Goal: Task Accomplishment & Management: Manage account settings

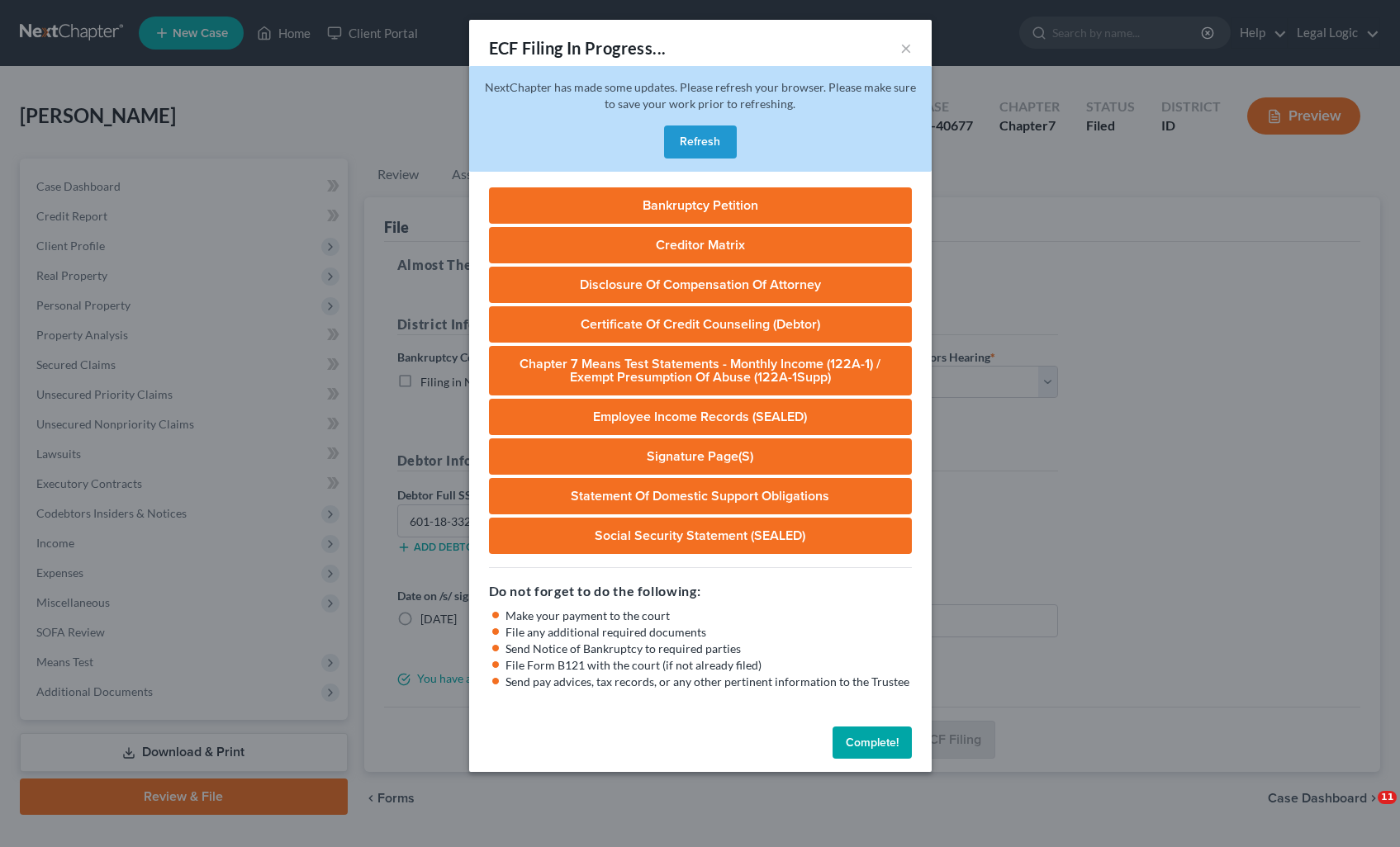
select select "3"
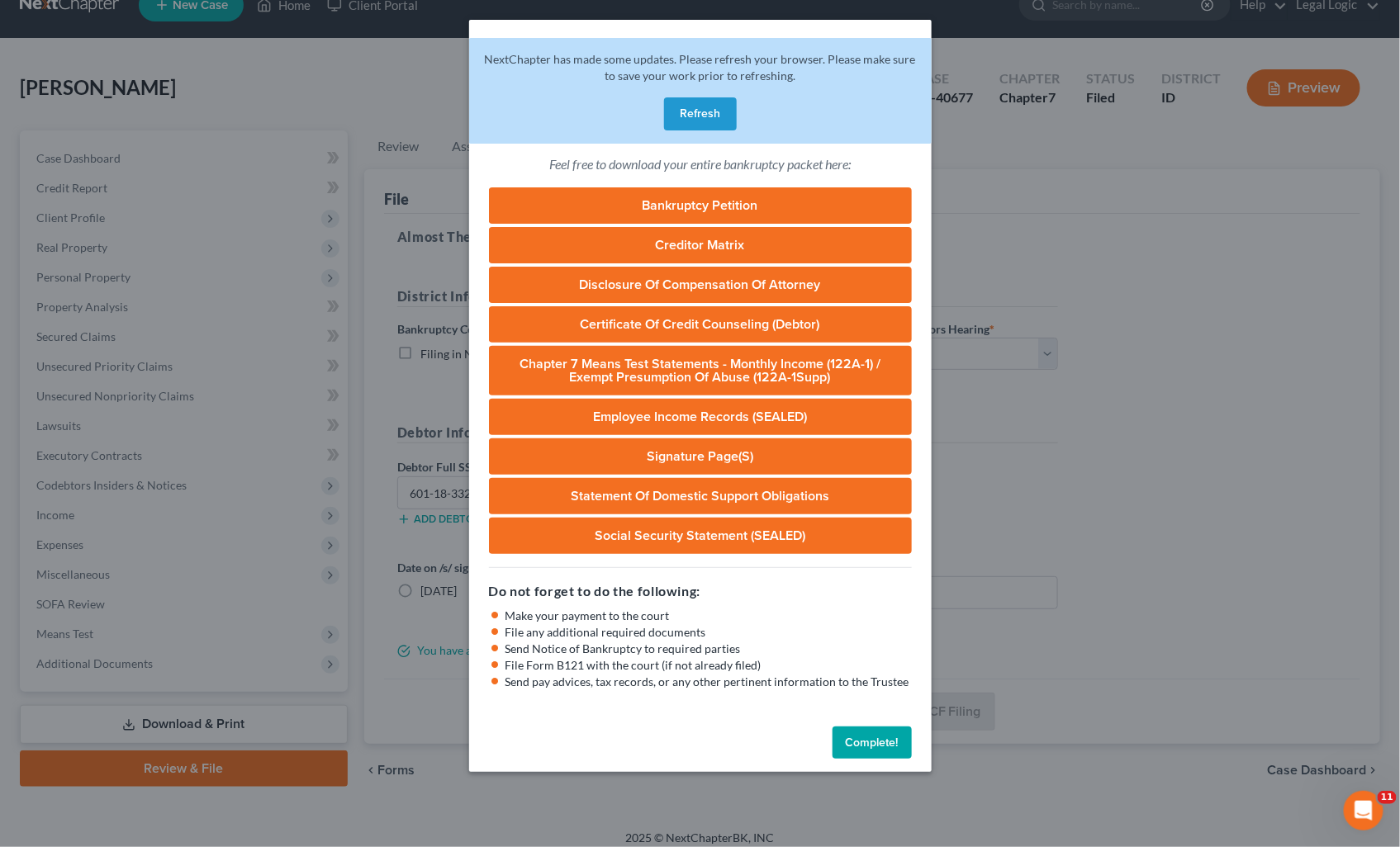
click at [861, 737] on button "Complete!" at bounding box center [872, 742] width 80 height 33
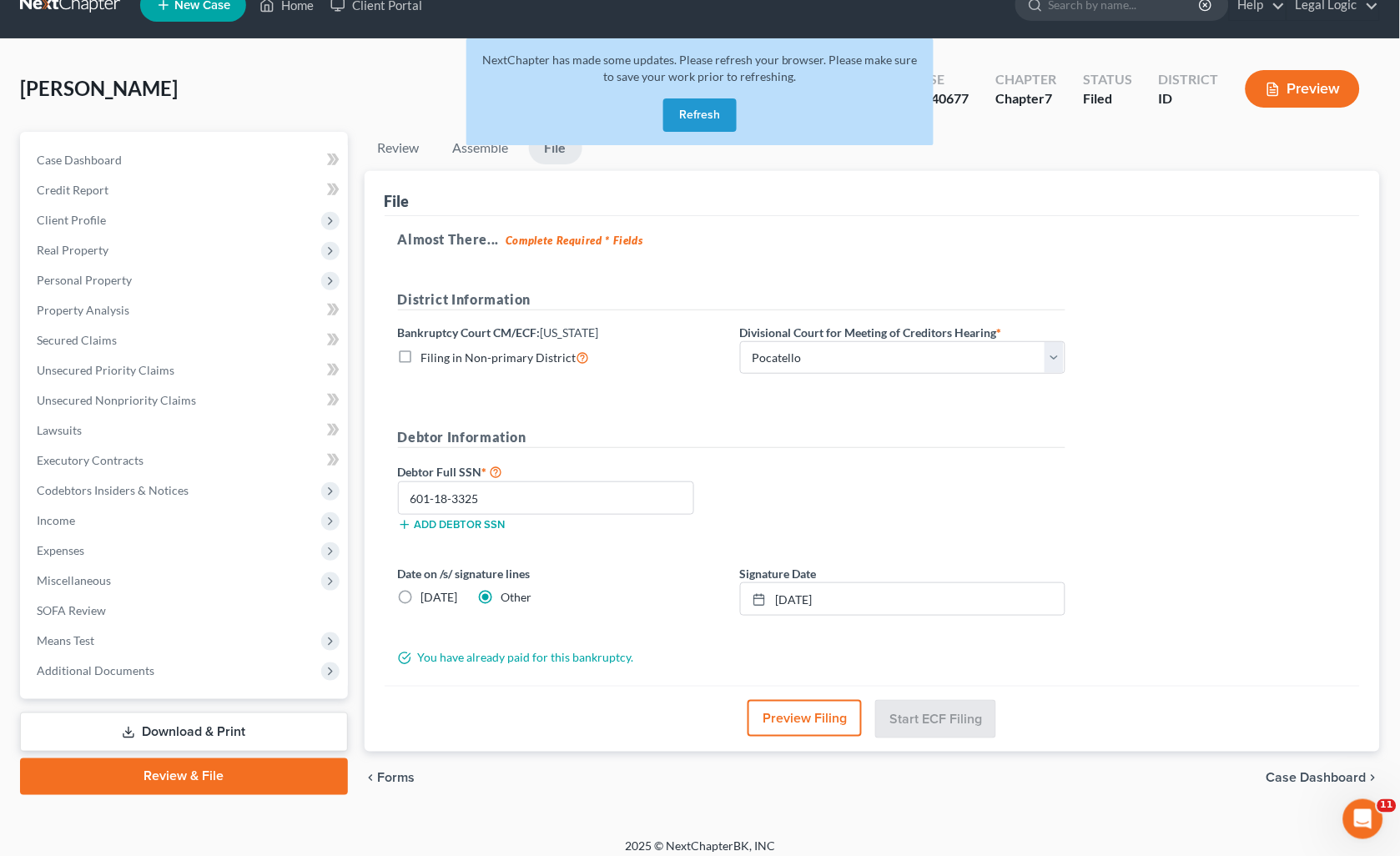
click at [703, 111] on button "Refresh" at bounding box center [700, 115] width 73 height 33
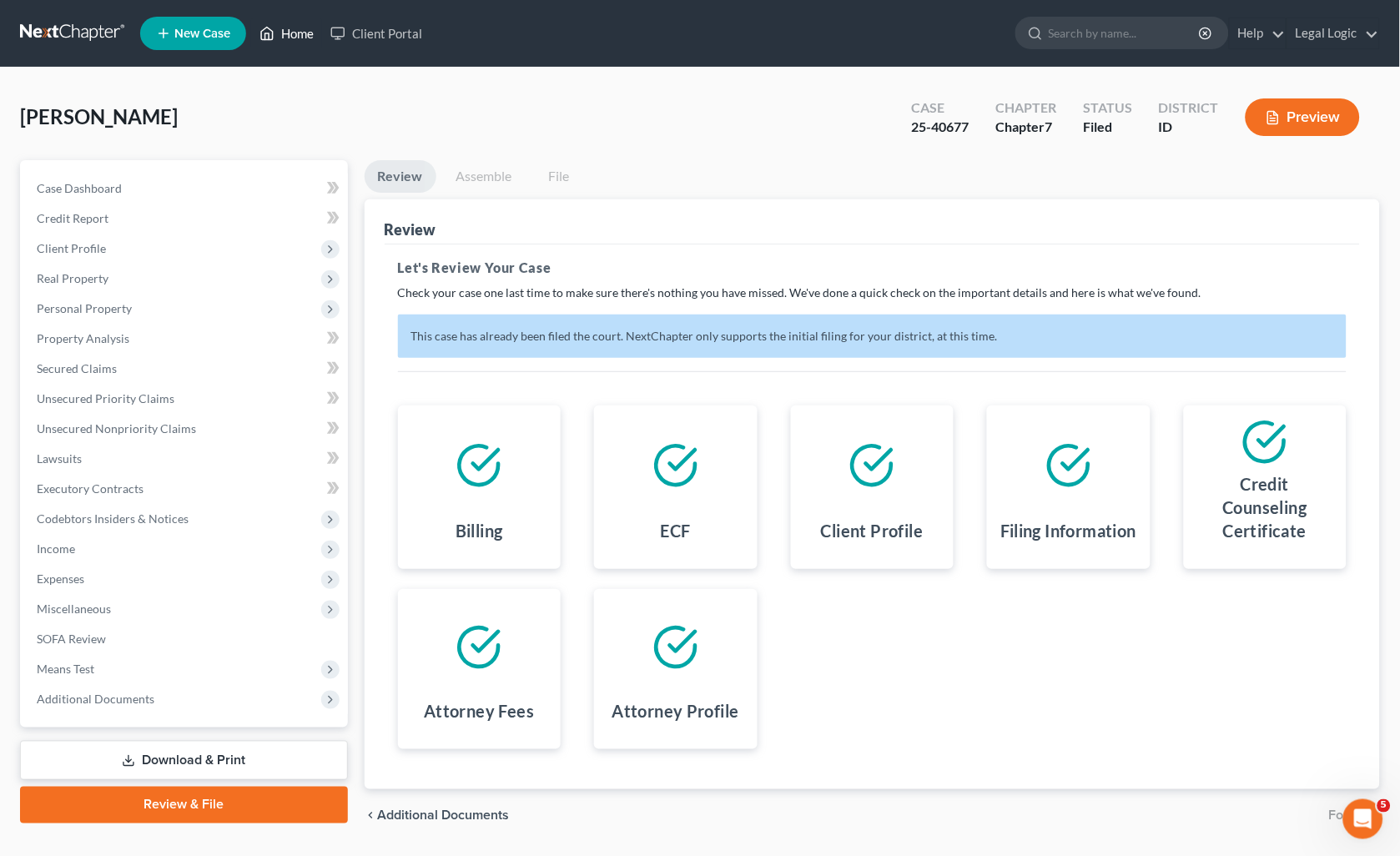
click at [296, 35] on link "Home" at bounding box center [287, 33] width 70 height 30
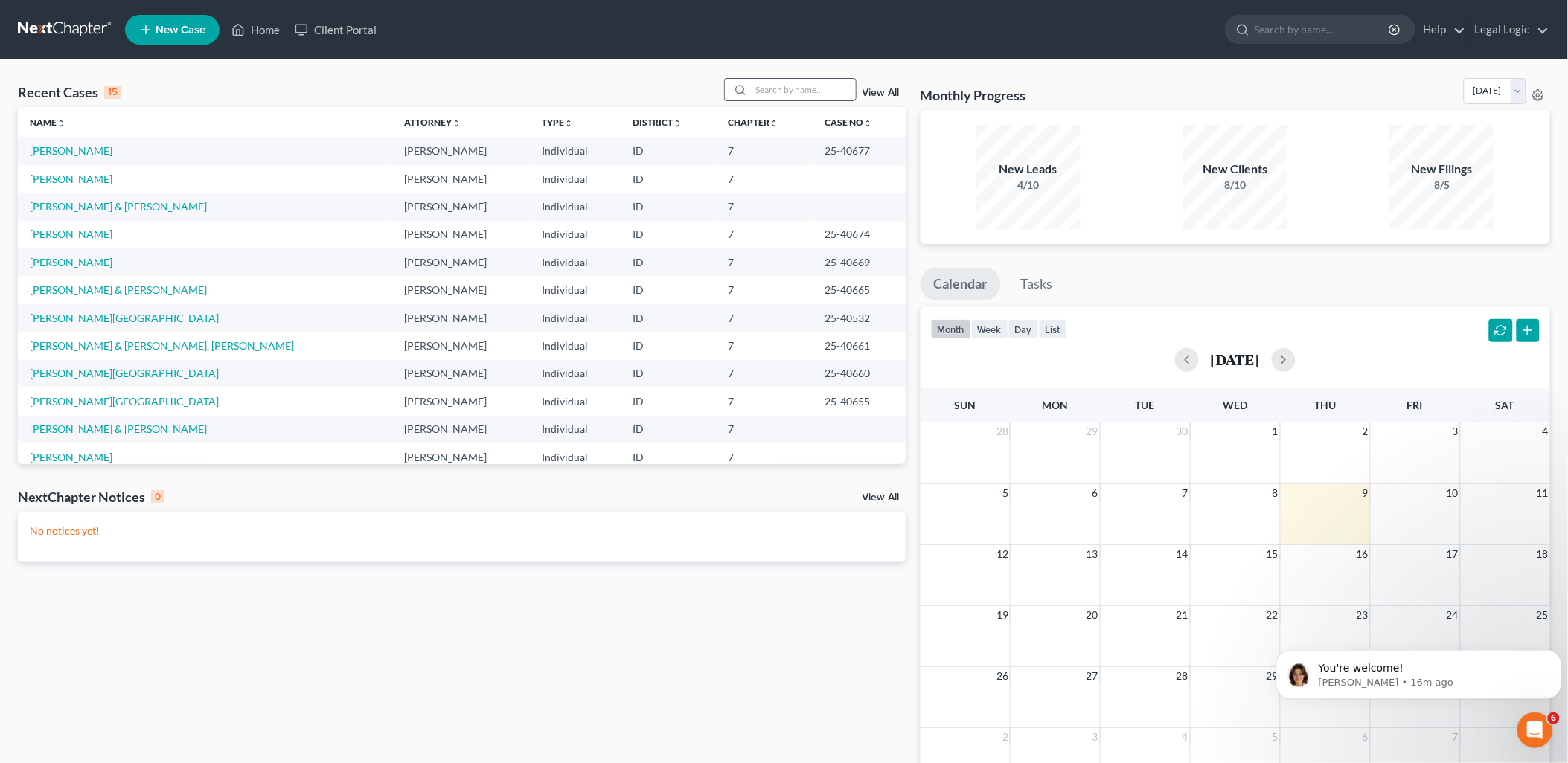
click at [809, 88] on input "search" at bounding box center [803, 89] width 104 height 22
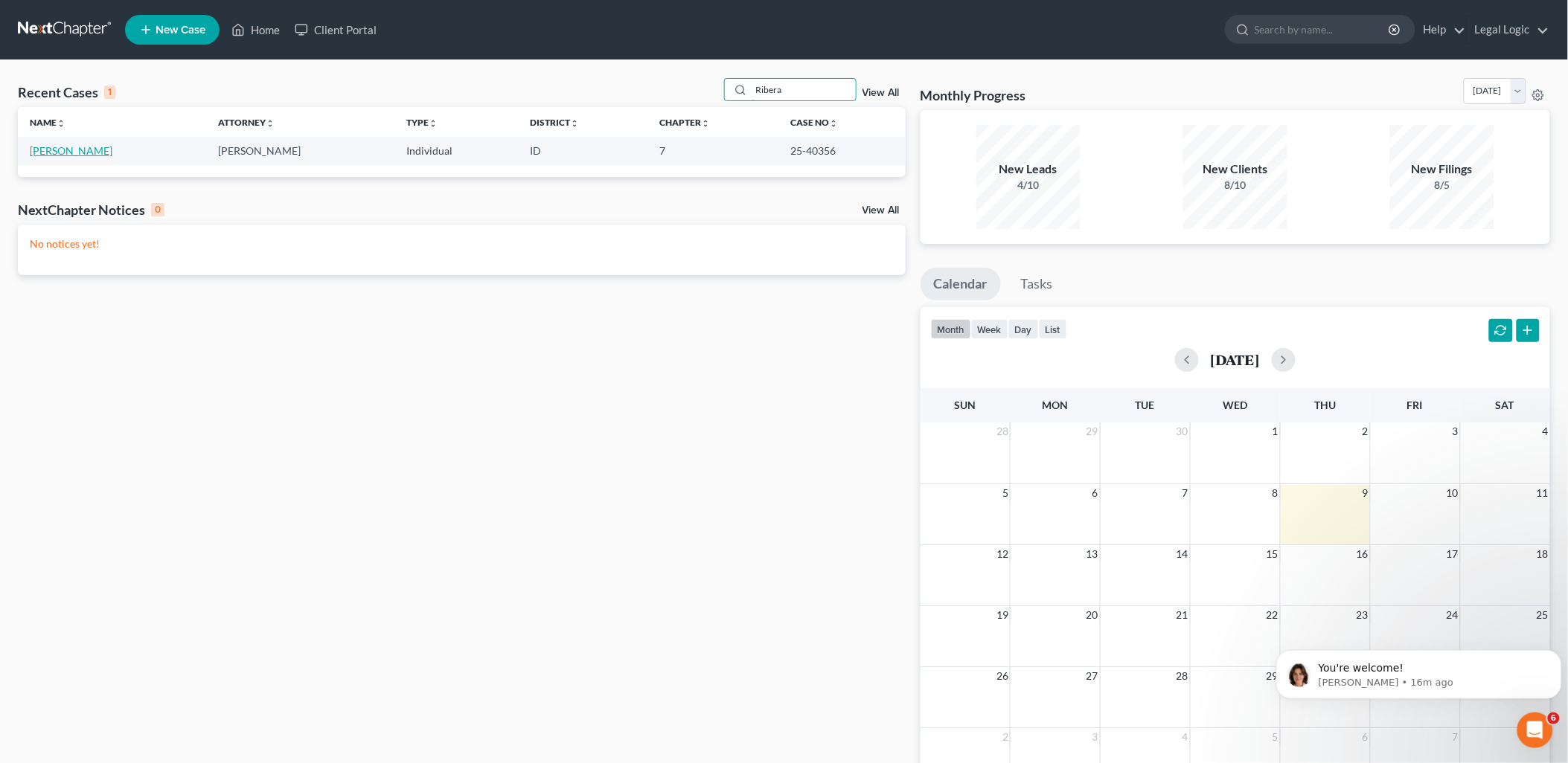
type input "Ribera"
click at [60, 154] on link "Ribera, Adan" at bounding box center [71, 151] width 82 height 13
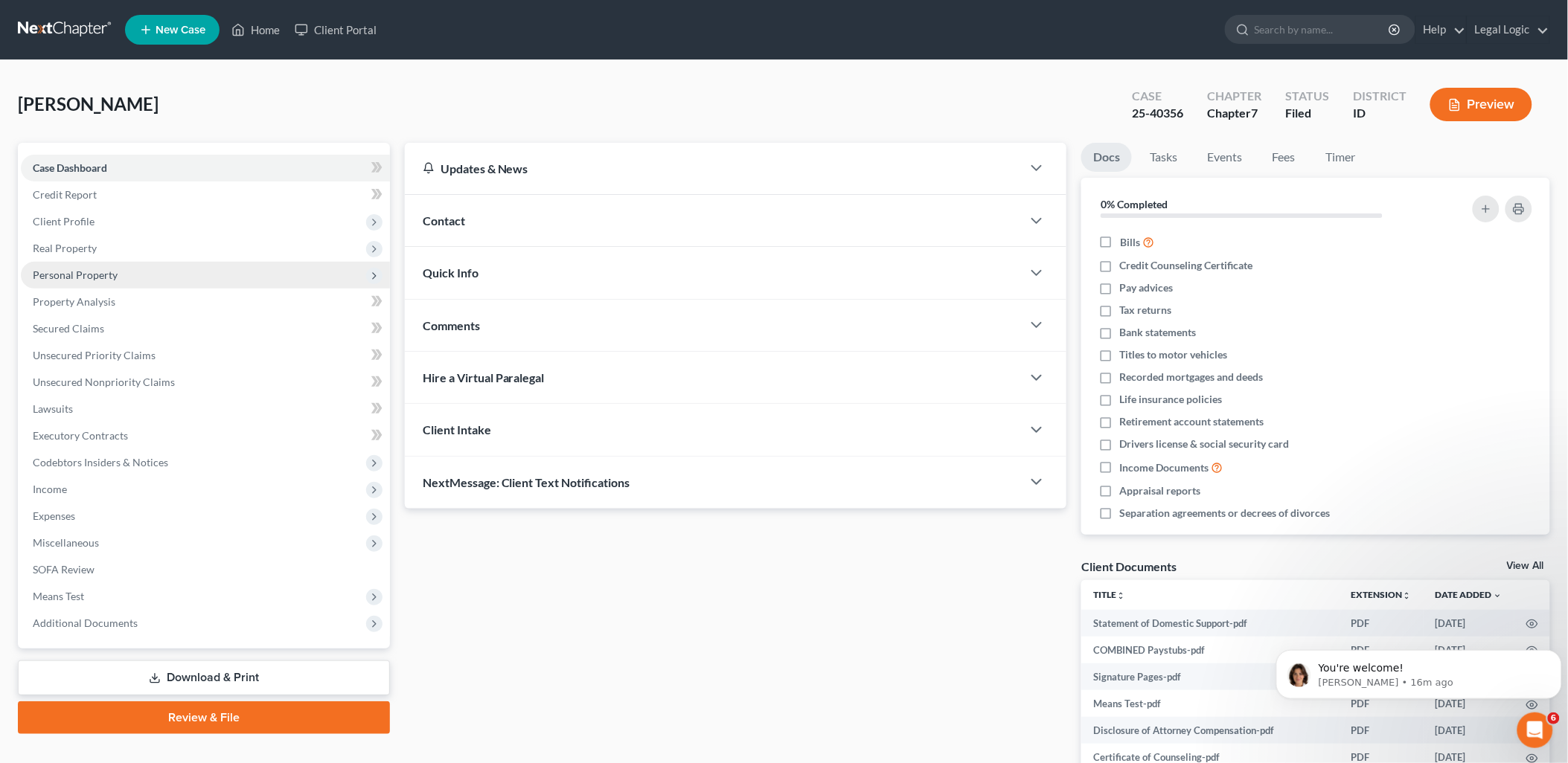
click at [94, 276] on span "Personal Property" at bounding box center [75, 275] width 85 height 13
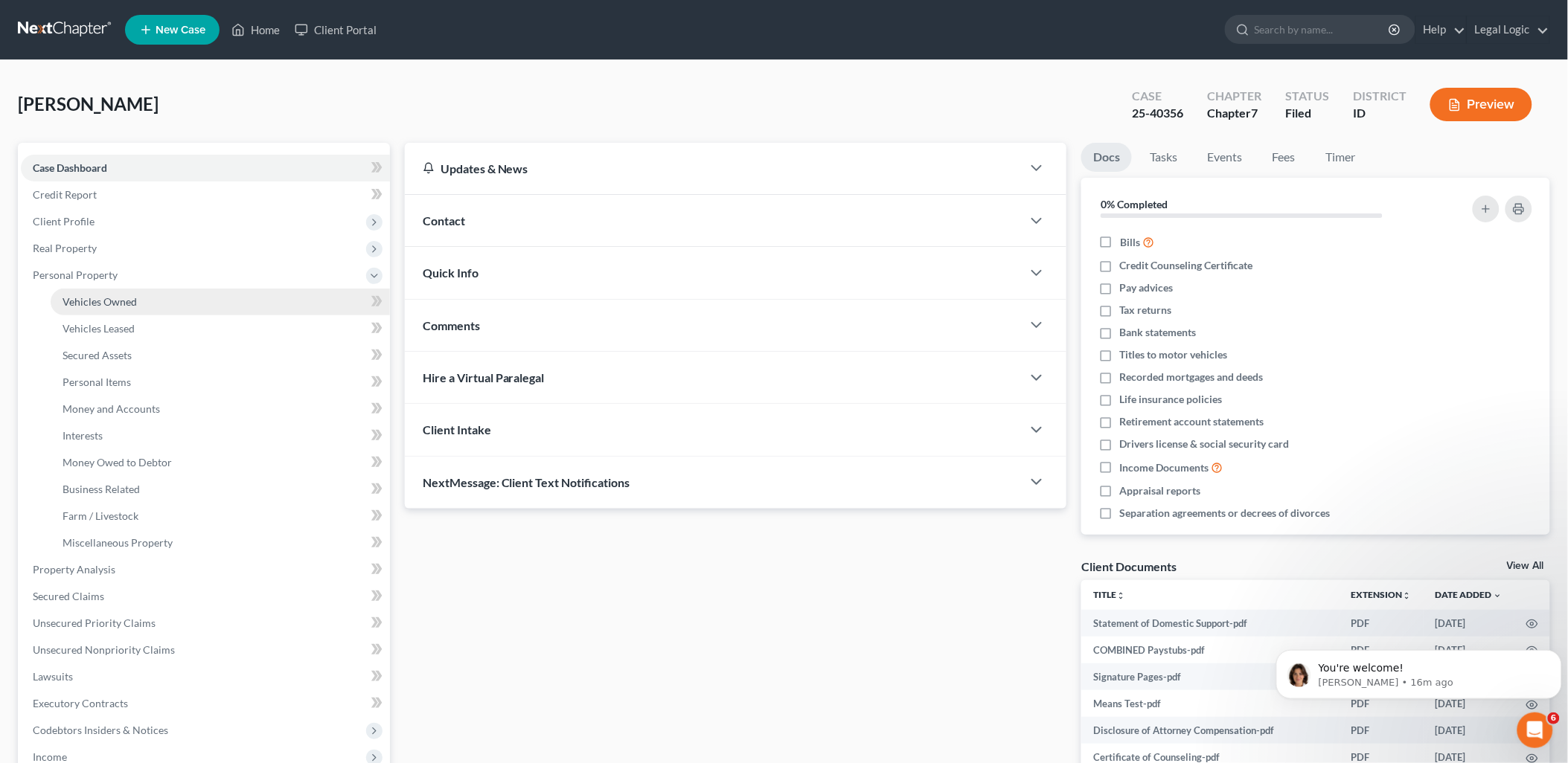
click at [104, 297] on span "Vehicles Owned" at bounding box center [100, 302] width 74 height 13
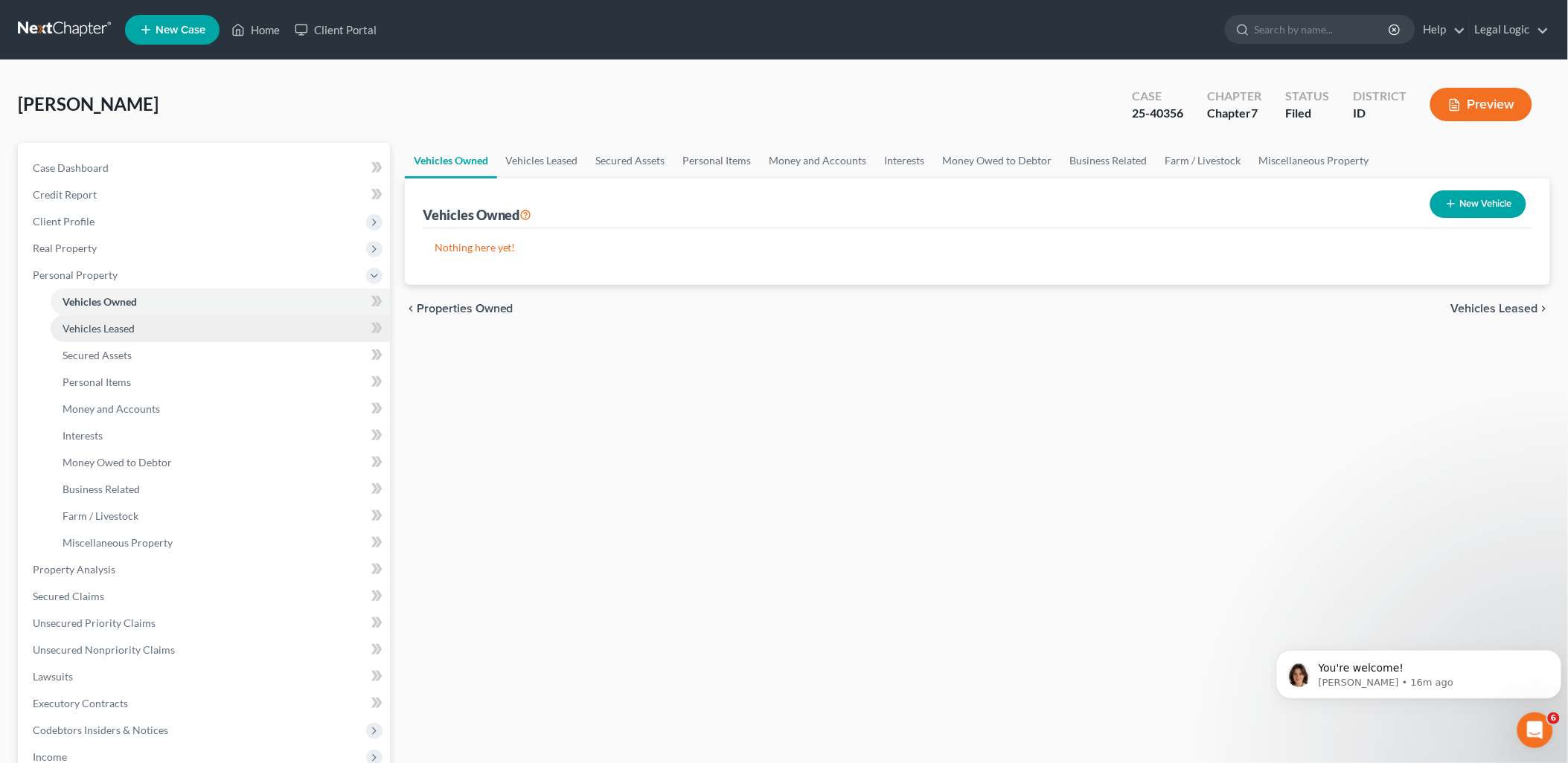
click at [121, 323] on span "Vehicles Leased" at bounding box center [99, 329] width 73 height 13
